Goal: Use online tool/utility: Use online tool/utility

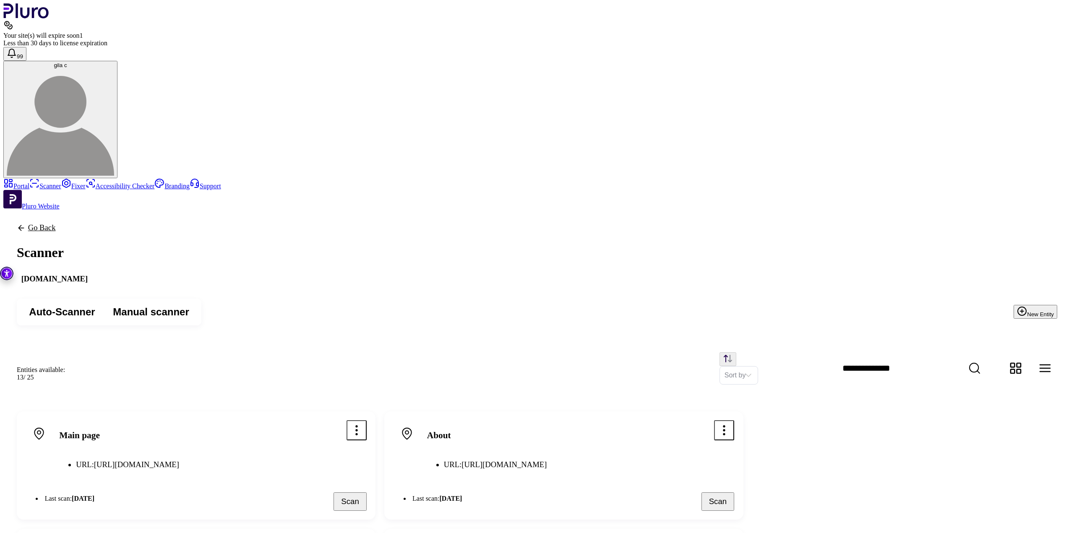
click at [367, 493] on button "Scan" at bounding box center [350, 502] width 33 height 18
